Goal: Task Accomplishment & Management: Use online tool/utility

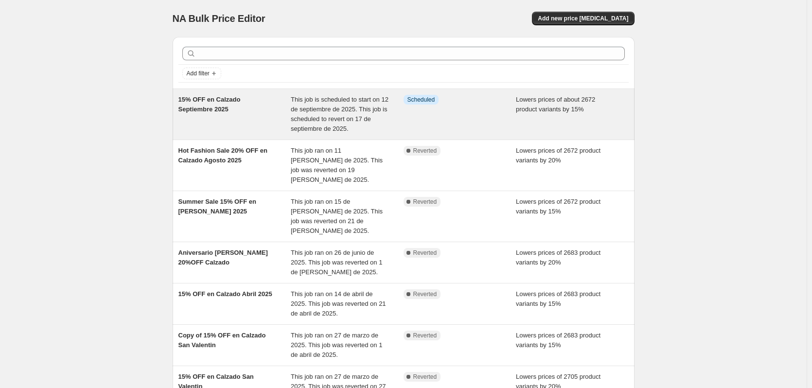
click at [374, 111] on span "This job is scheduled to start on 12 de septiembre de 2025. This job is schedul…" at bounding box center [340, 114] width 98 height 36
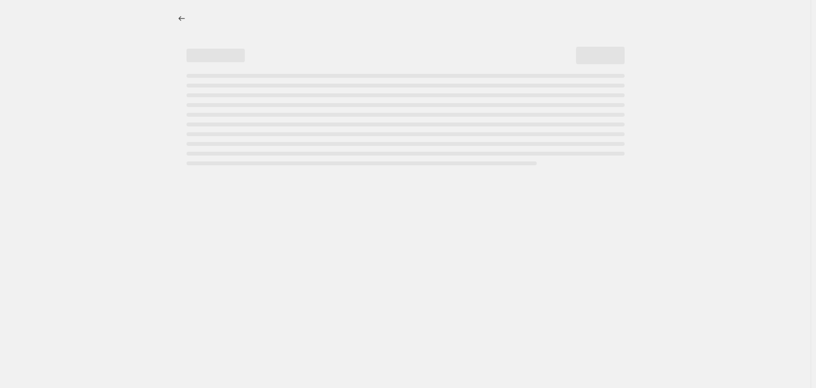
select select "percentage"
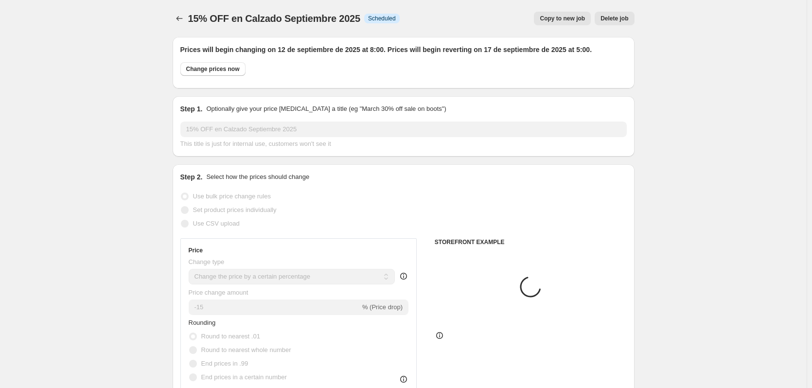
select select "collection"
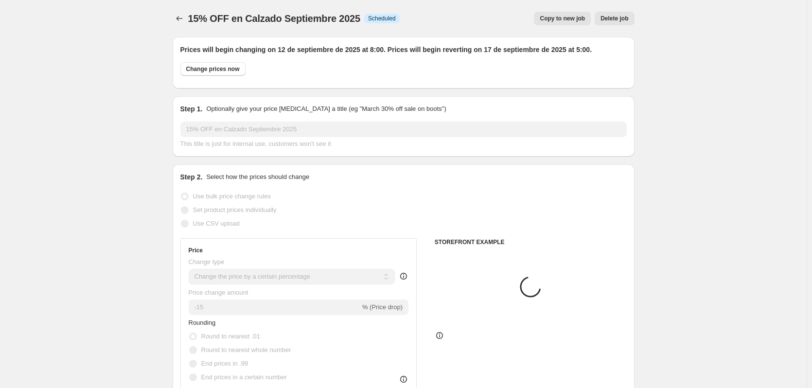
select select "collection"
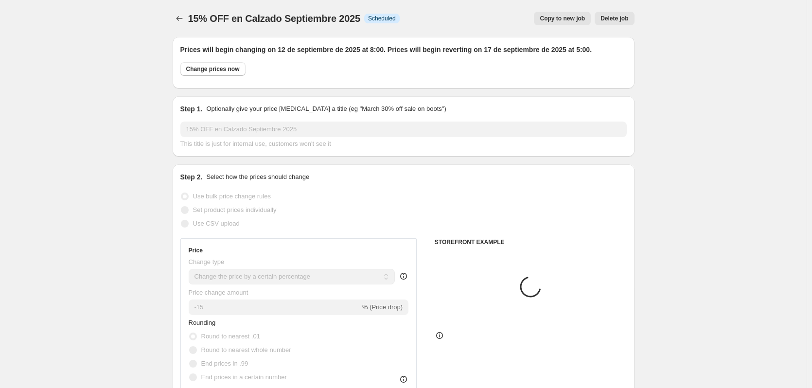
select select "collection"
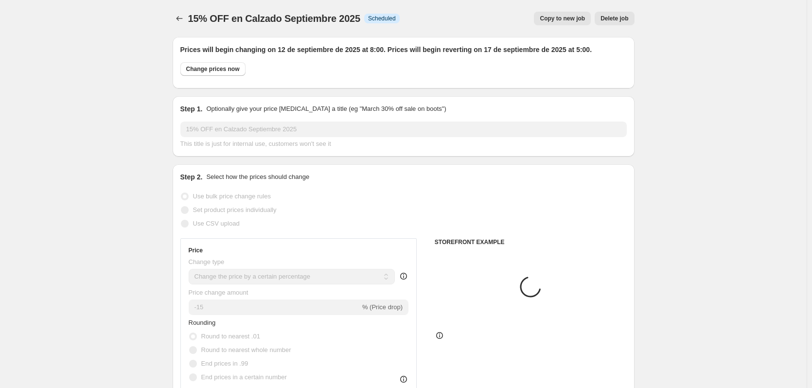
select select "collection"
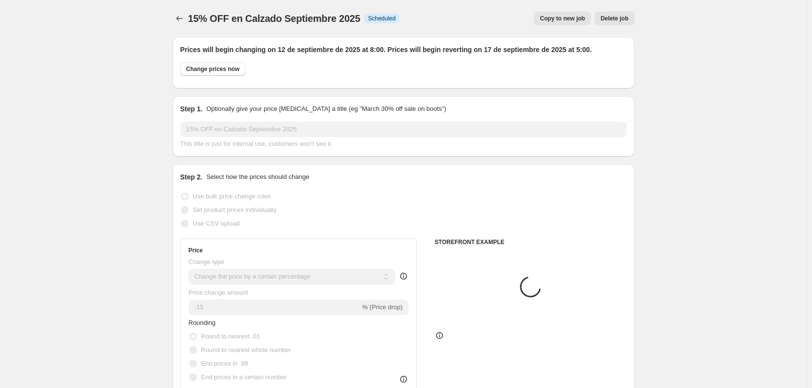
select select "collection"
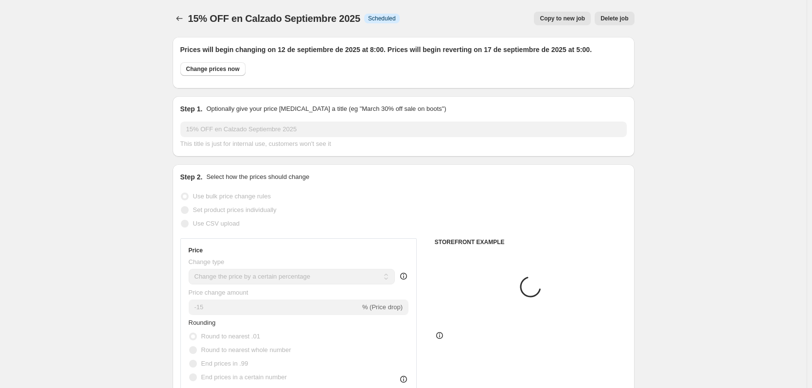
select select "collection"
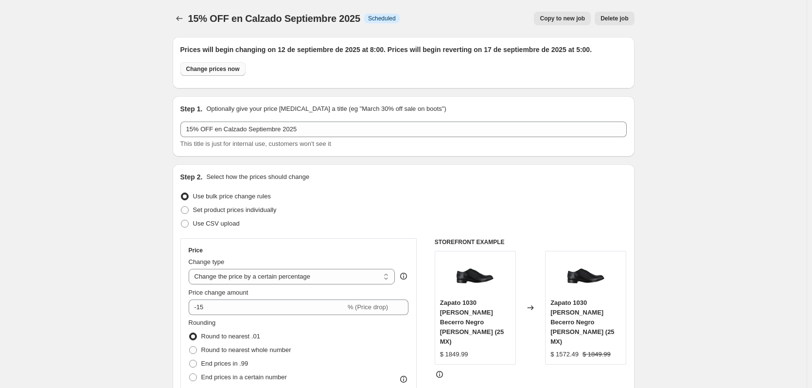
click at [208, 70] on span "Change prices now" at bounding box center [212, 69] width 53 height 8
radio input "true"
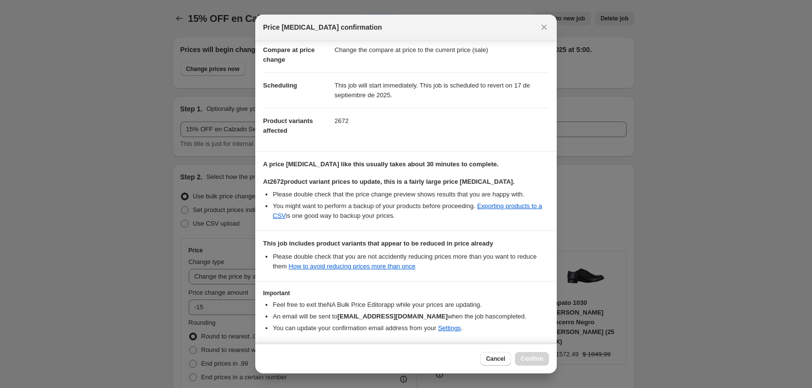
scroll to position [85, 0]
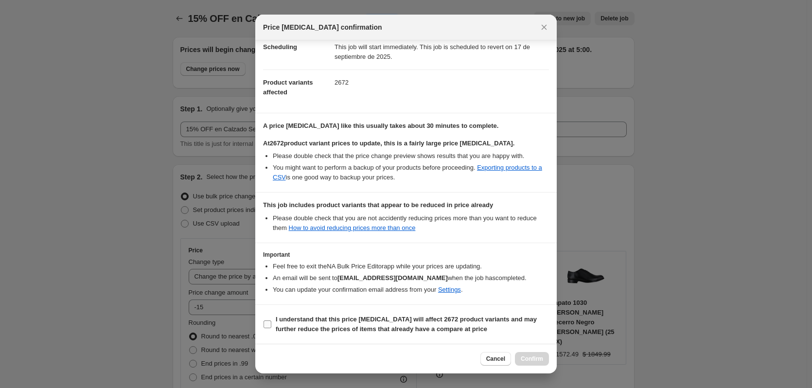
click at [266, 326] on input "I understand that this price [MEDICAL_DATA] will affect 2672 product variants a…" at bounding box center [267, 324] width 8 height 8
checkbox input "true"
click at [525, 358] on span "Confirm" at bounding box center [531, 359] width 22 height 8
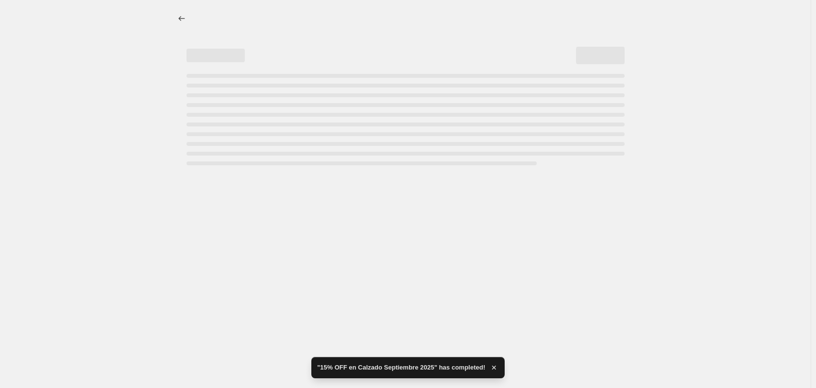
select select "percentage"
select select "collection"
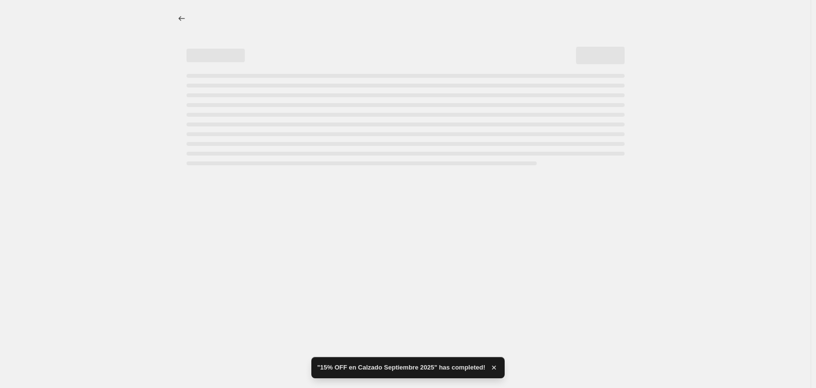
select select "collection"
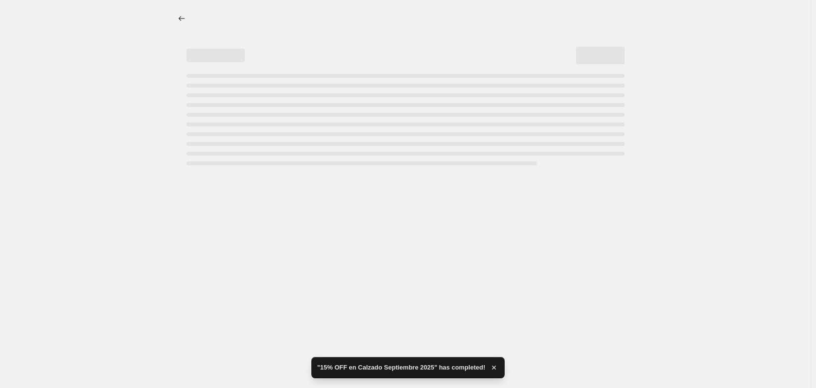
select select "collection"
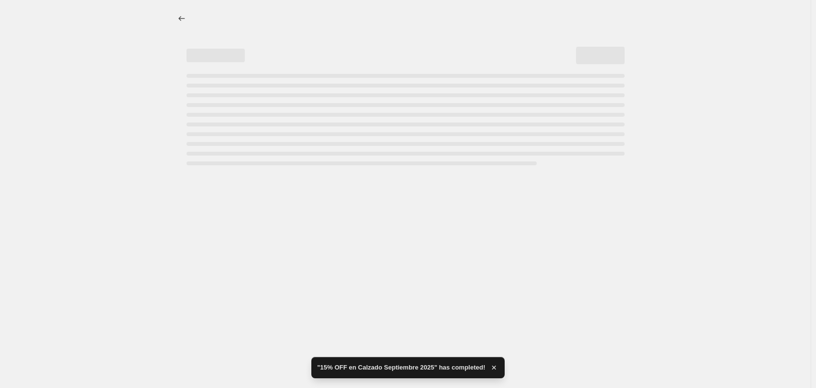
select select "collection"
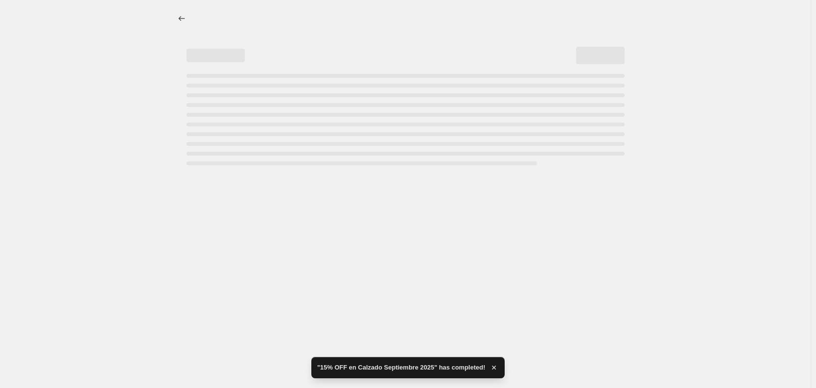
select select "collection"
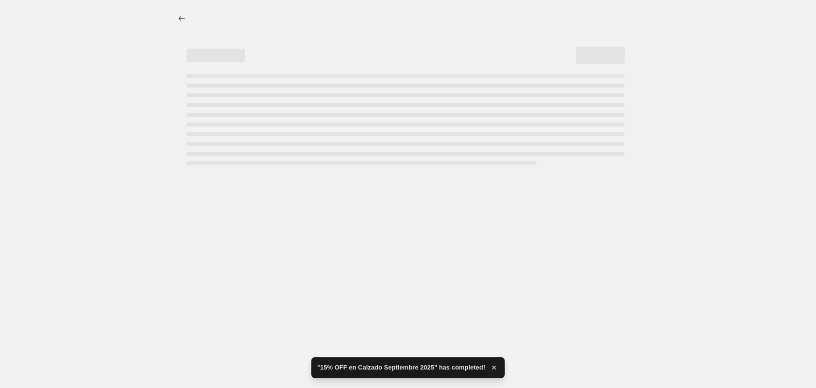
select select "collection"
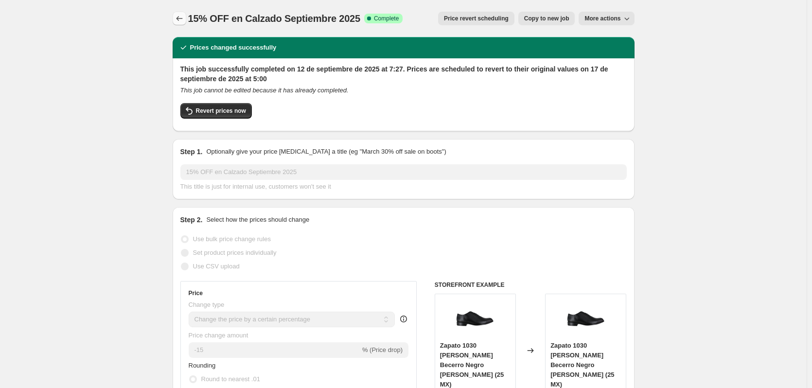
click at [184, 20] on icon "Price change jobs" at bounding box center [179, 19] width 10 height 10
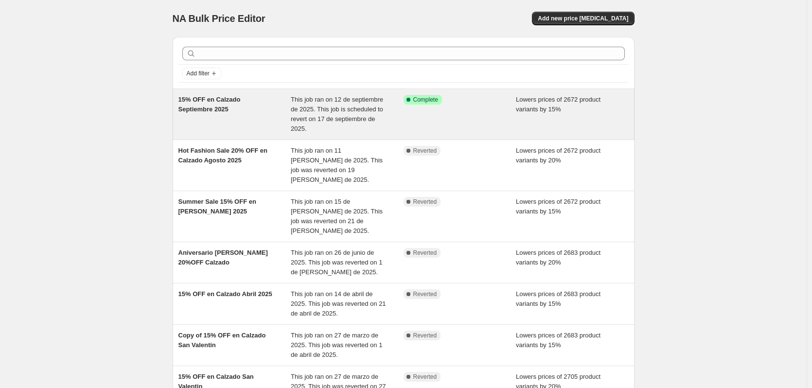
click at [370, 107] on span "This job ran on 12 de septiembre de 2025. This job is scheduled to revert on 17…" at bounding box center [337, 114] width 92 height 36
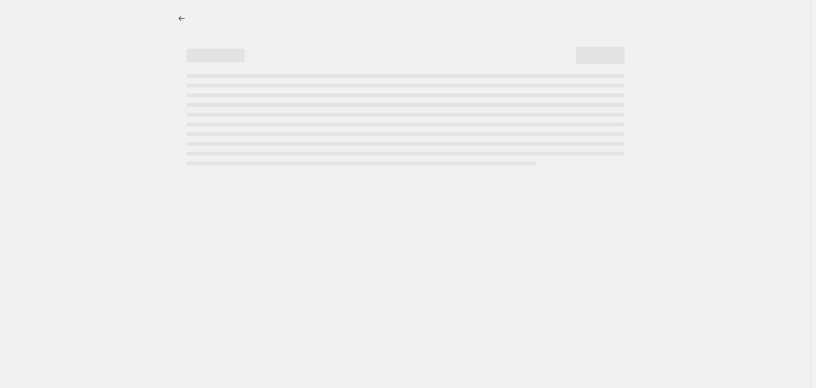
select select "percentage"
select select "collection"
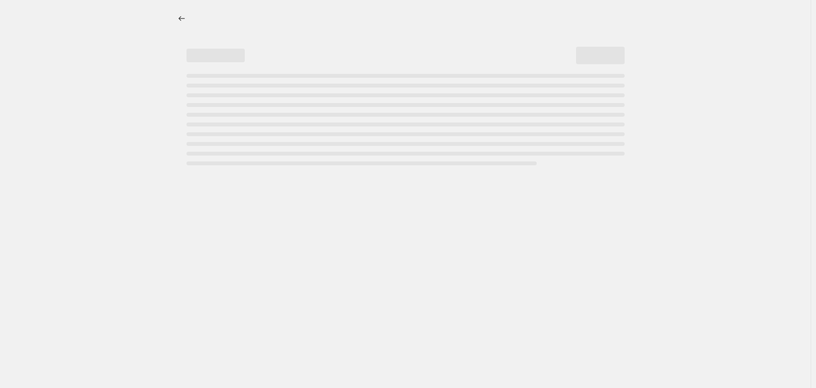
select select "collection"
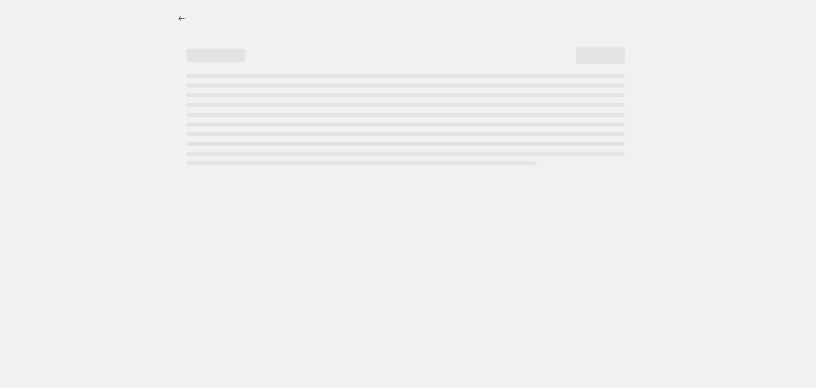
select select "collection"
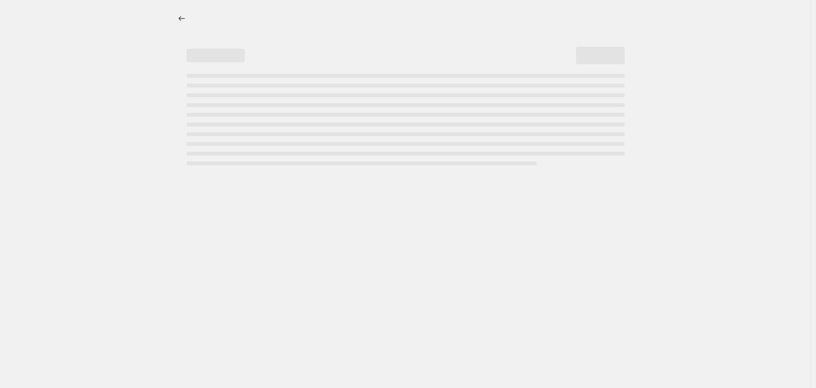
select select "collection"
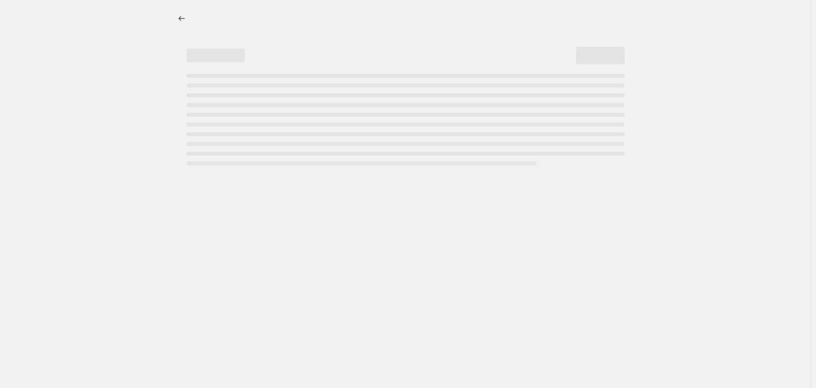
select select "collection"
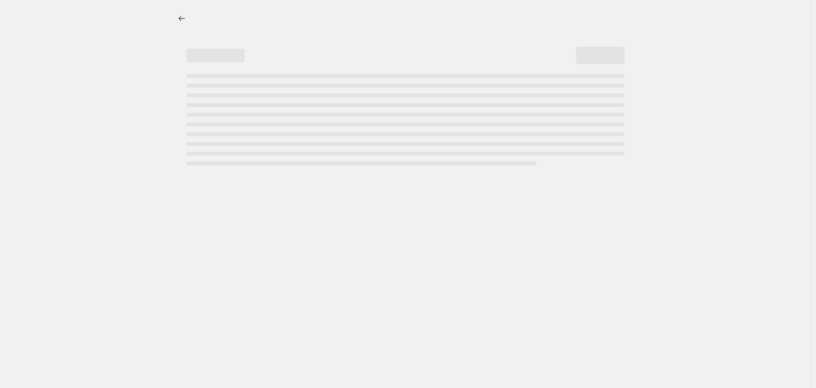
select select "collection"
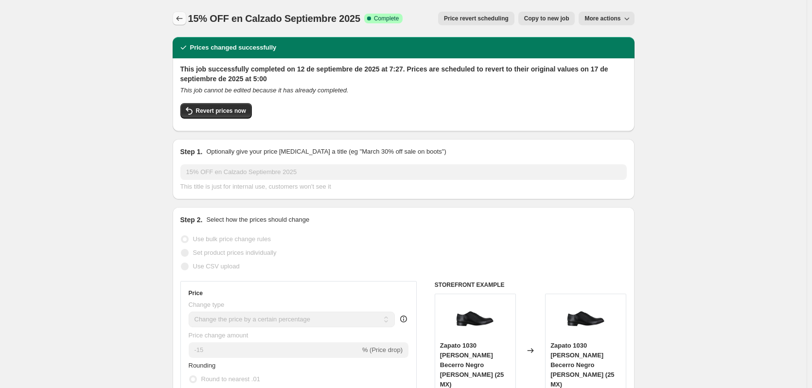
click at [177, 18] on icon "Price change jobs" at bounding box center [179, 19] width 10 height 10
